Goal: Information Seeking & Learning: Find specific fact

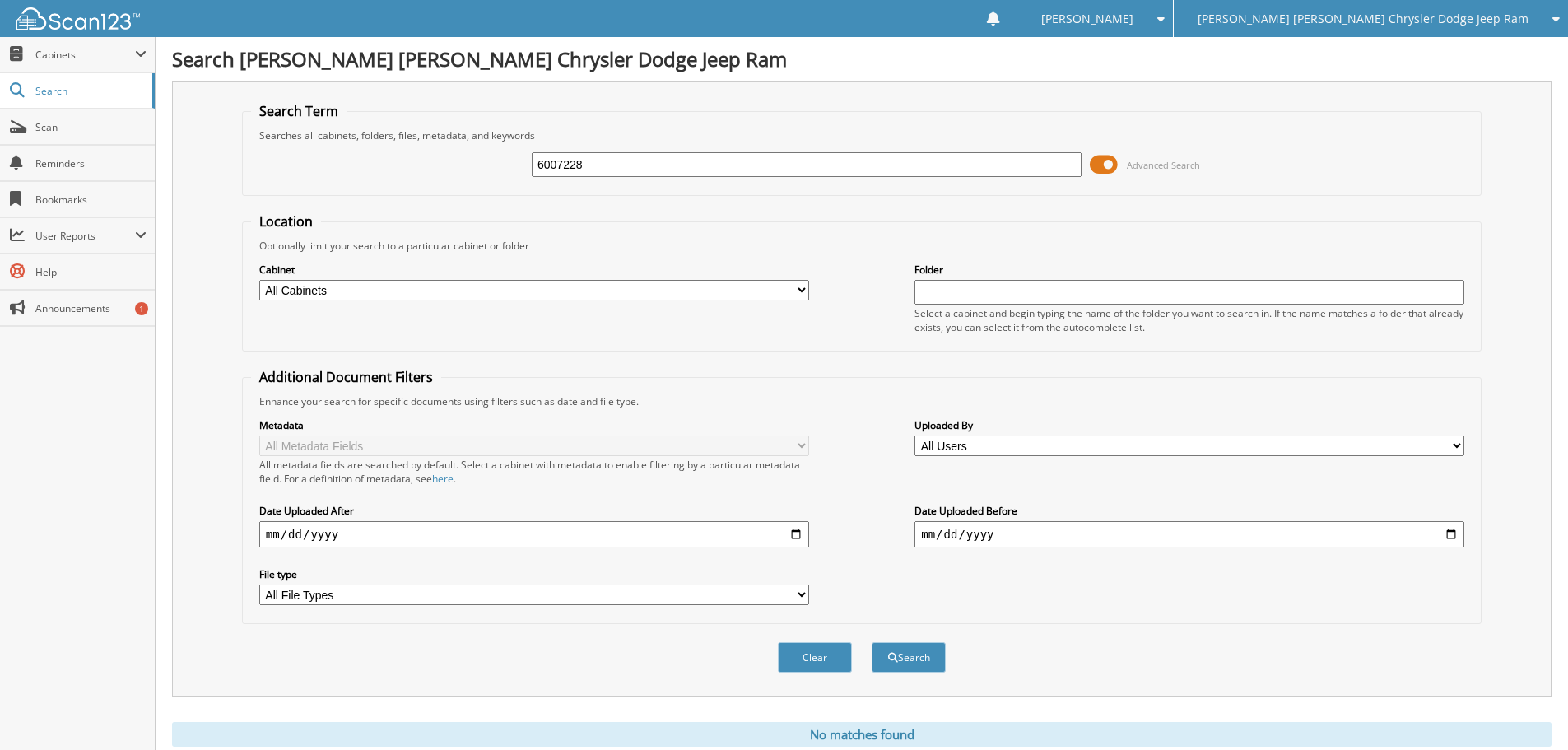
click at [587, 160] on input "6007228" at bounding box center [806, 165] width 550 height 25
type input "6006335"
click at [872, 642] on button "Search" at bounding box center [908, 657] width 74 height 31
click at [923, 664] on button "Search" at bounding box center [908, 657] width 74 height 31
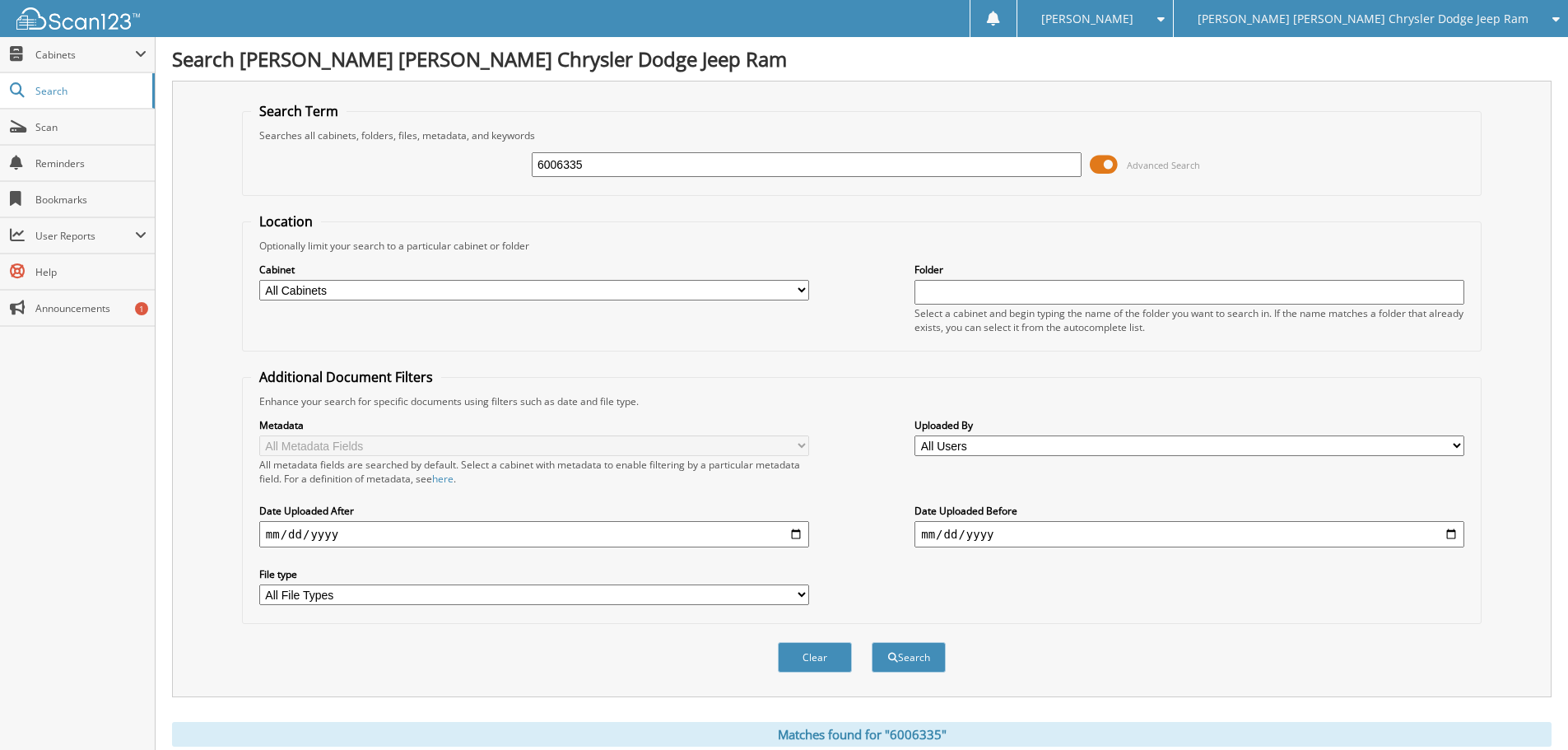
click at [453, 275] on label "Cabinet" at bounding box center [534, 270] width 550 height 14
click at [449, 280] on div "Cabinet All Cabinets PARTS SERVICE RO Needs Filing" at bounding box center [534, 282] width 550 height 41
click at [443, 290] on select "All Cabinets PARTS SERVICE RO Needs Filing" at bounding box center [534, 290] width 550 height 21
select select "46029"
click at [260, 280] on select "All Cabinets PARTS SERVICE RO Needs Filing" at bounding box center [534, 290] width 550 height 21
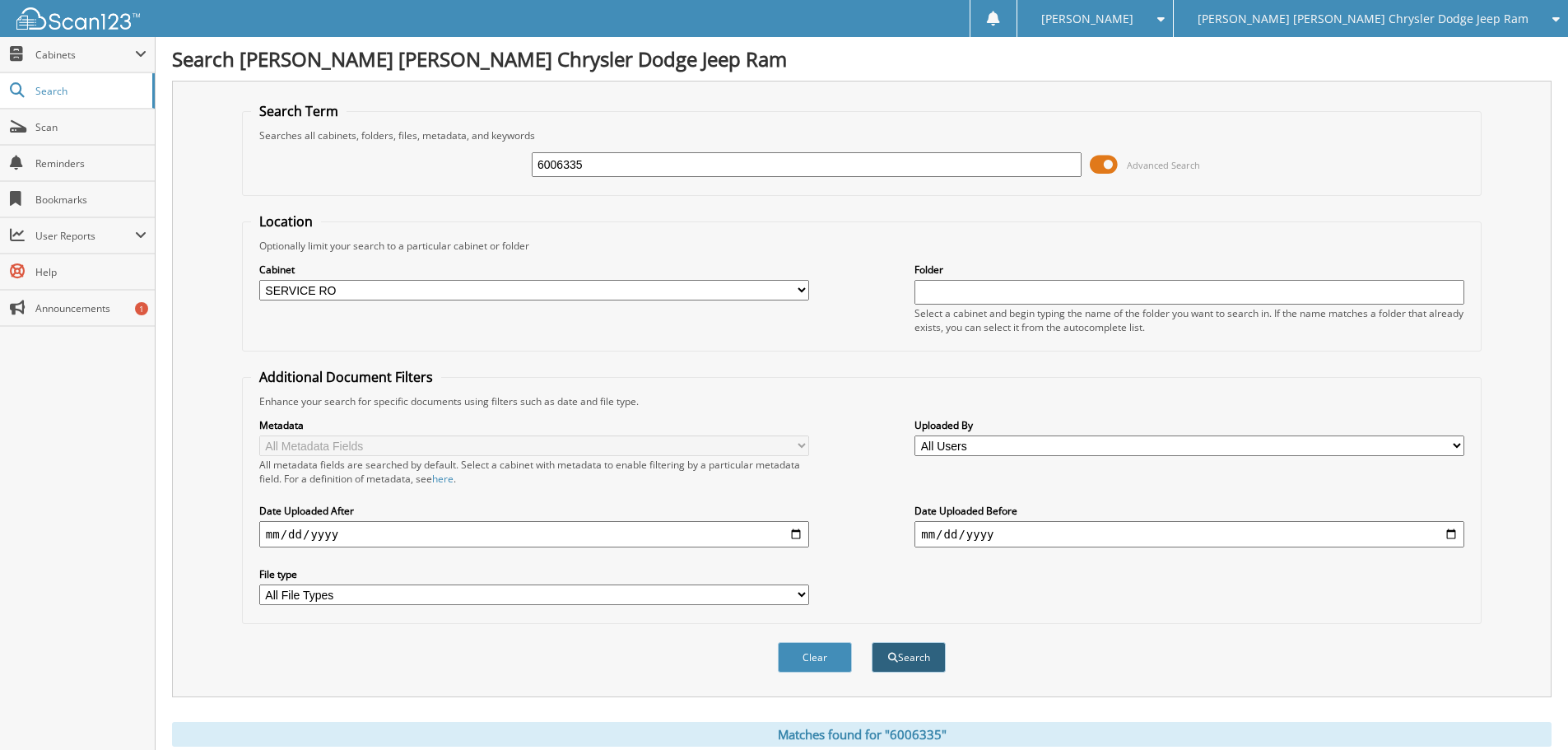
click at [934, 662] on button "Search" at bounding box center [908, 657] width 74 height 31
click at [606, 163] on input "6006335" at bounding box center [806, 165] width 550 height 25
